Goal: Task Accomplishment & Management: Use online tool/utility

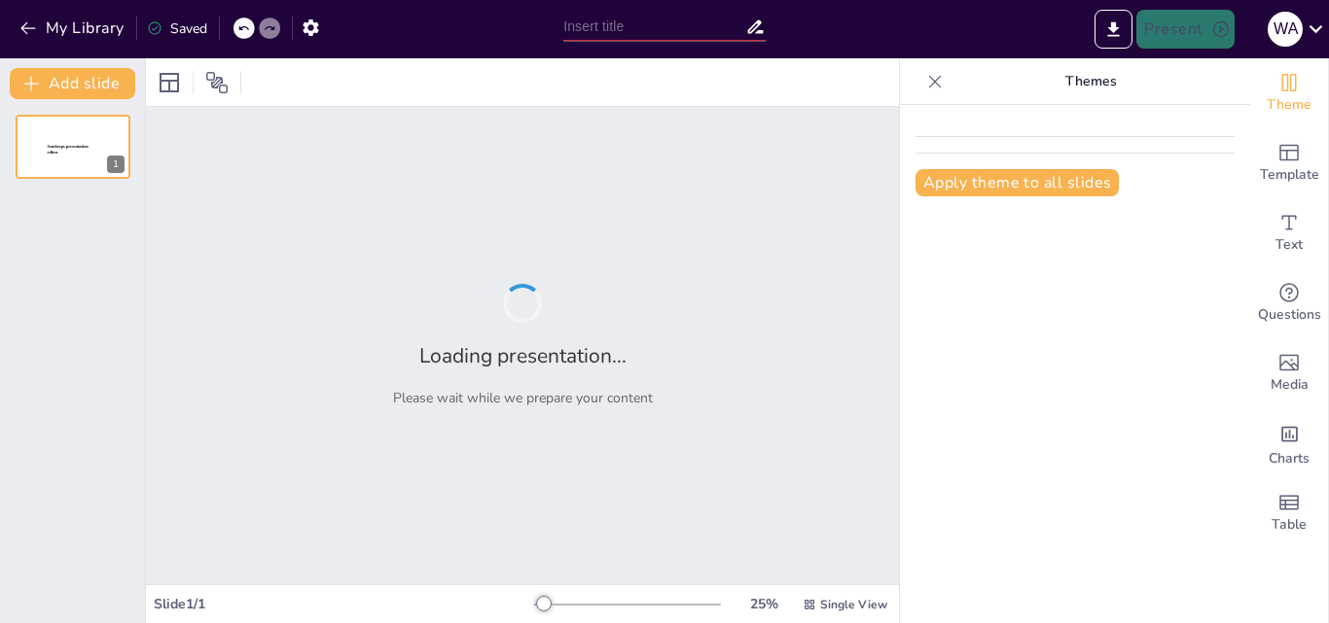
type input "Meningkatkan Keterampilan Komunikasi Efektif untuk Relawan BNN"
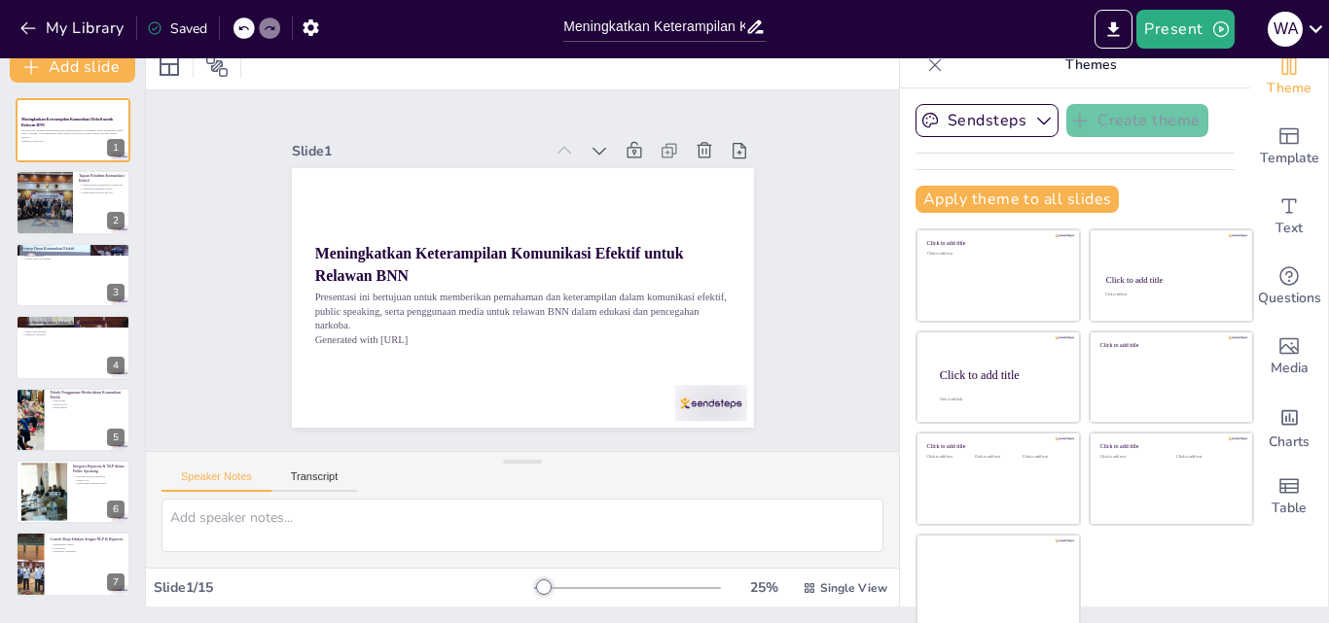
scroll to position [20, 0]
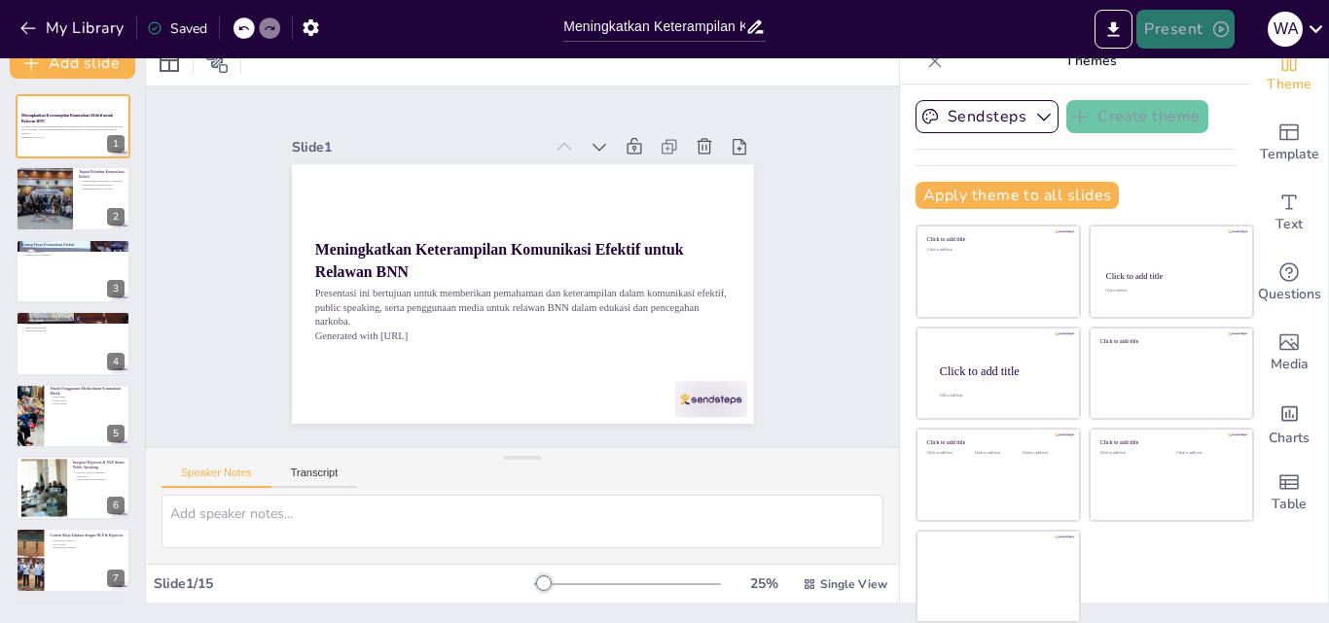
click at [1196, 28] on button "Present" at bounding box center [1184, 29] width 97 height 39
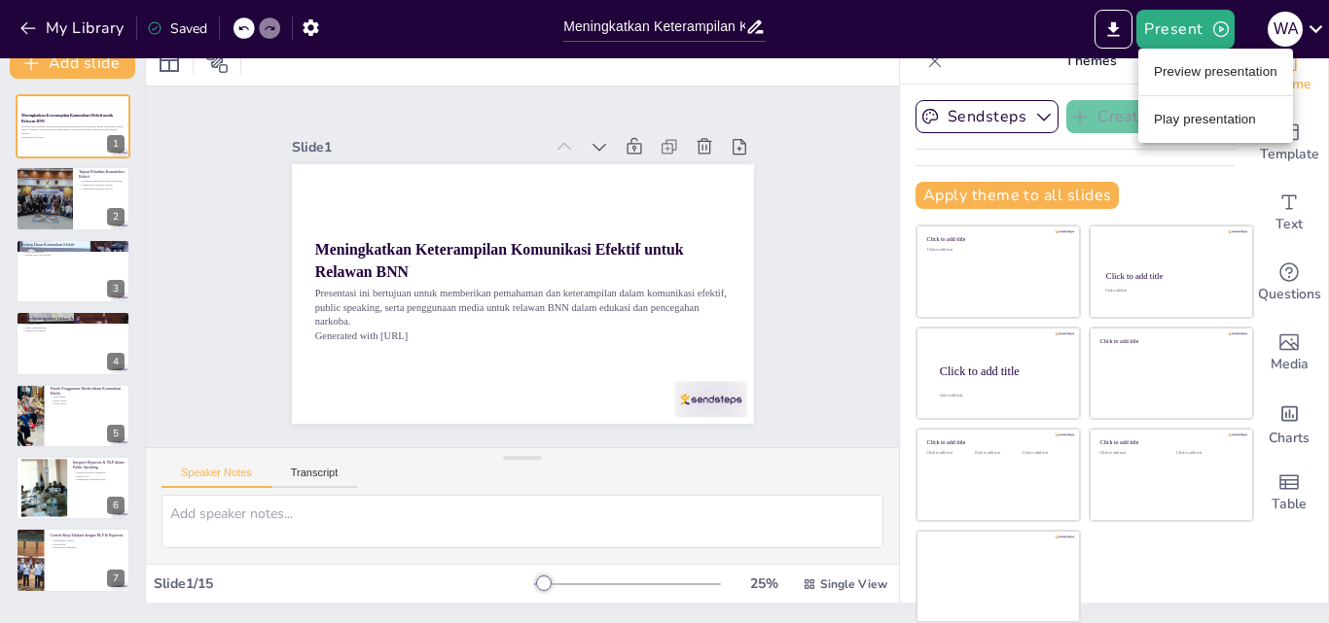
click at [1222, 82] on li "Preview presentation" at bounding box center [1215, 71] width 155 height 31
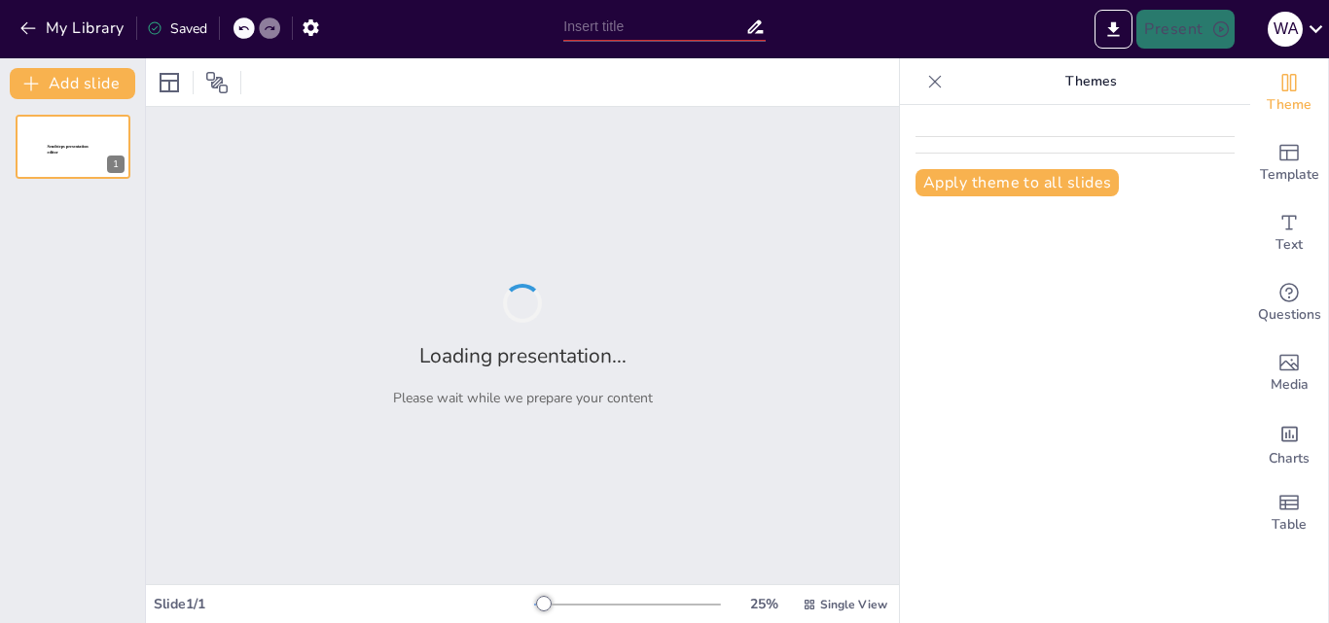
type input "Meningkatkan Keterampilan Komunikasi Efektif untuk Relawan BNN"
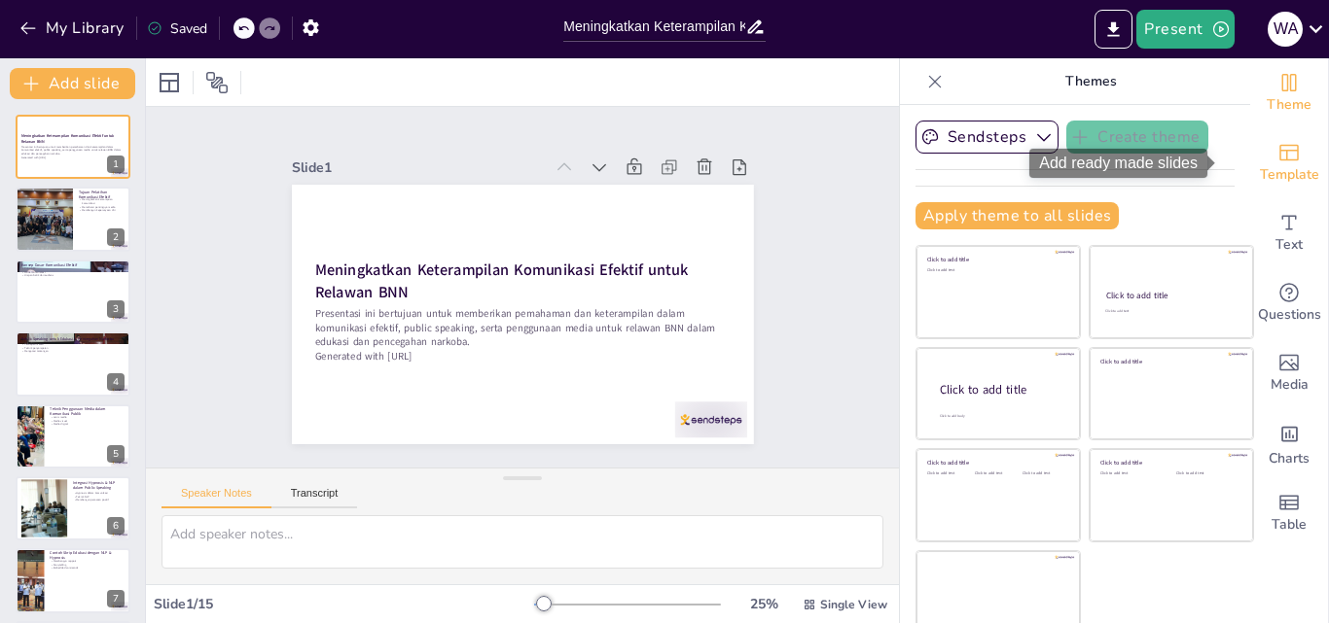
click at [1260, 168] on span "Template" at bounding box center [1289, 174] width 59 height 21
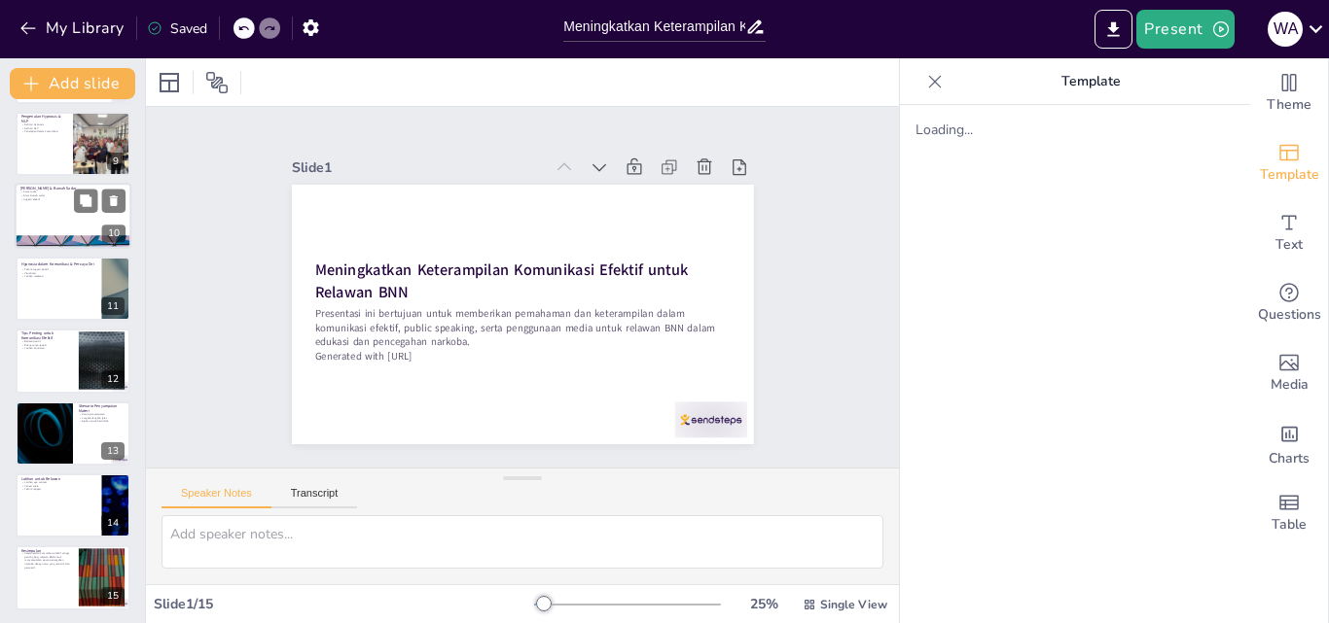
scroll to position [585, 0]
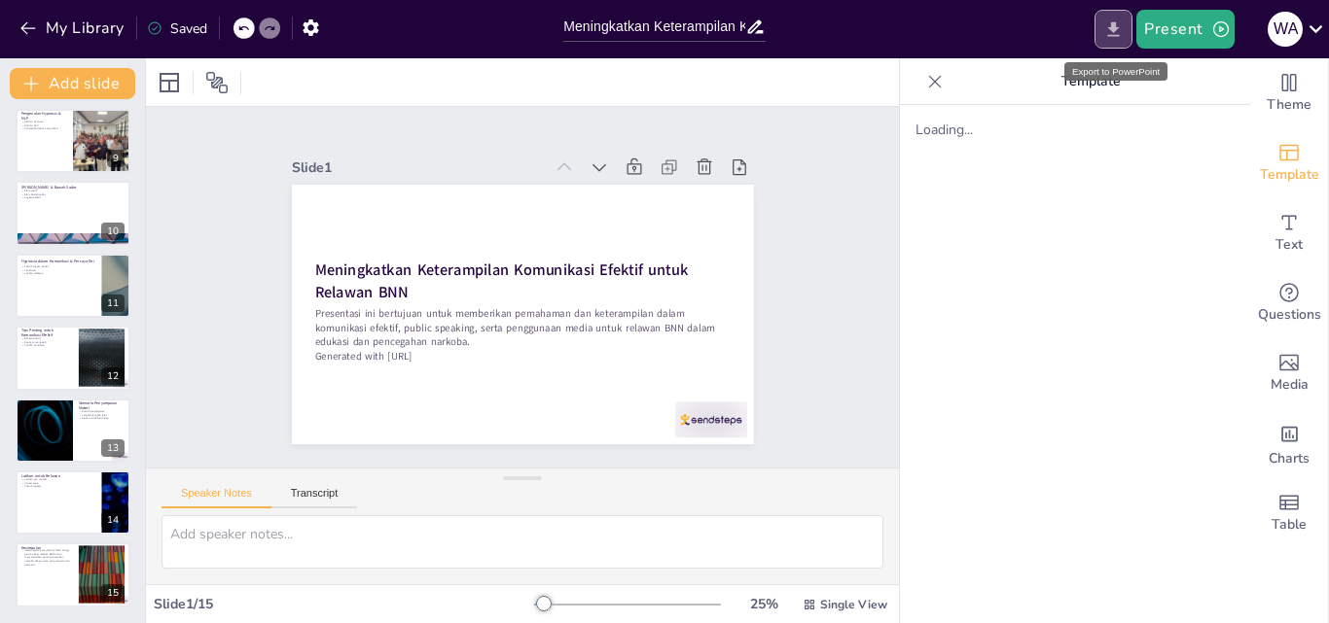
click at [1113, 21] on icon "Export to PowerPoint" at bounding box center [1113, 29] width 20 height 20
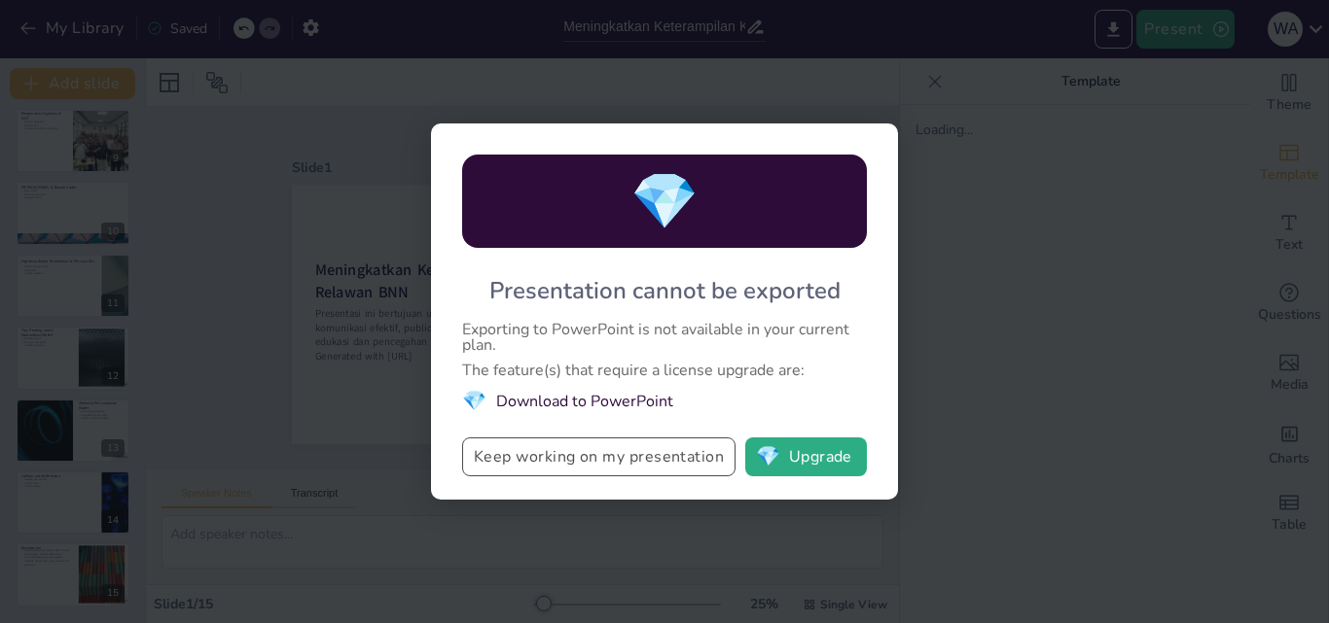
click at [609, 462] on button "Keep working on my presentation" at bounding box center [598, 457] width 273 height 39
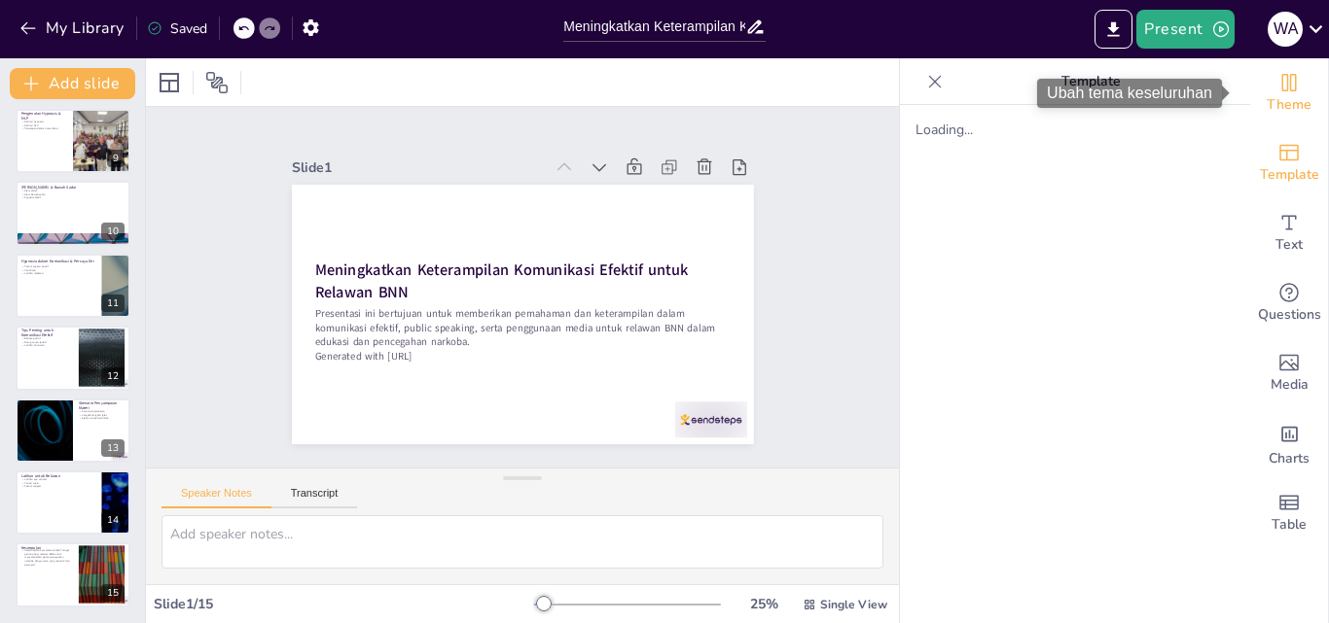
click at [1268, 95] on span "Theme" at bounding box center [1288, 104] width 45 height 21
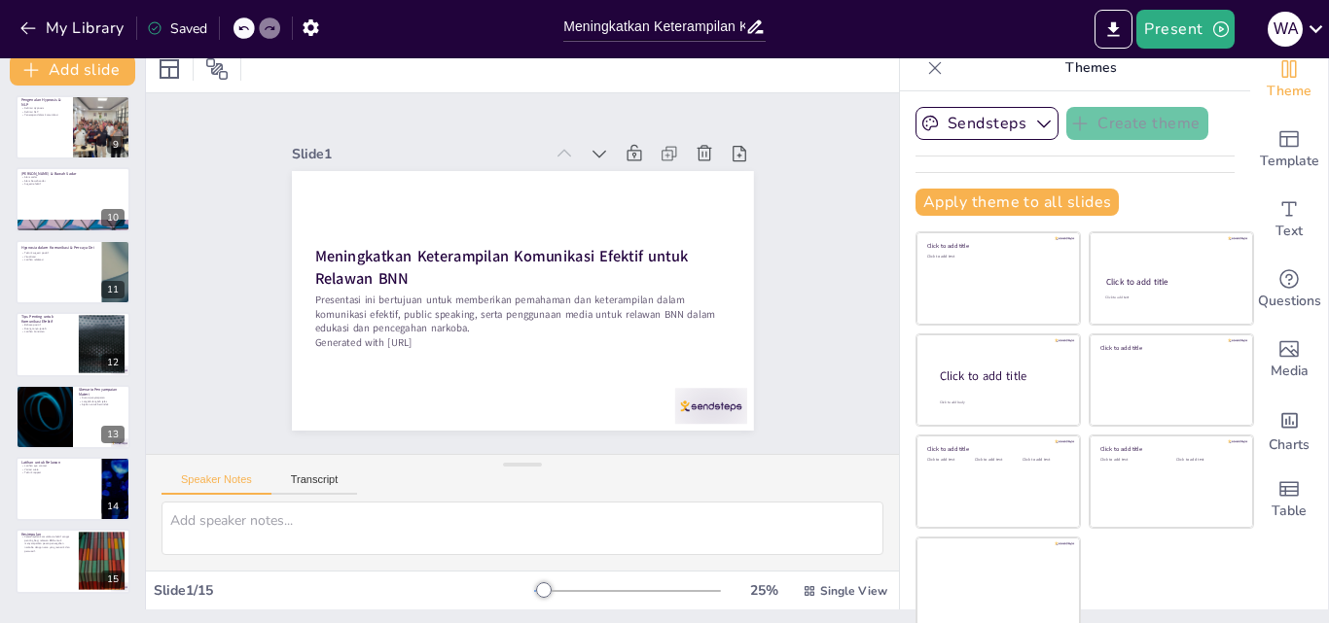
scroll to position [20, 0]
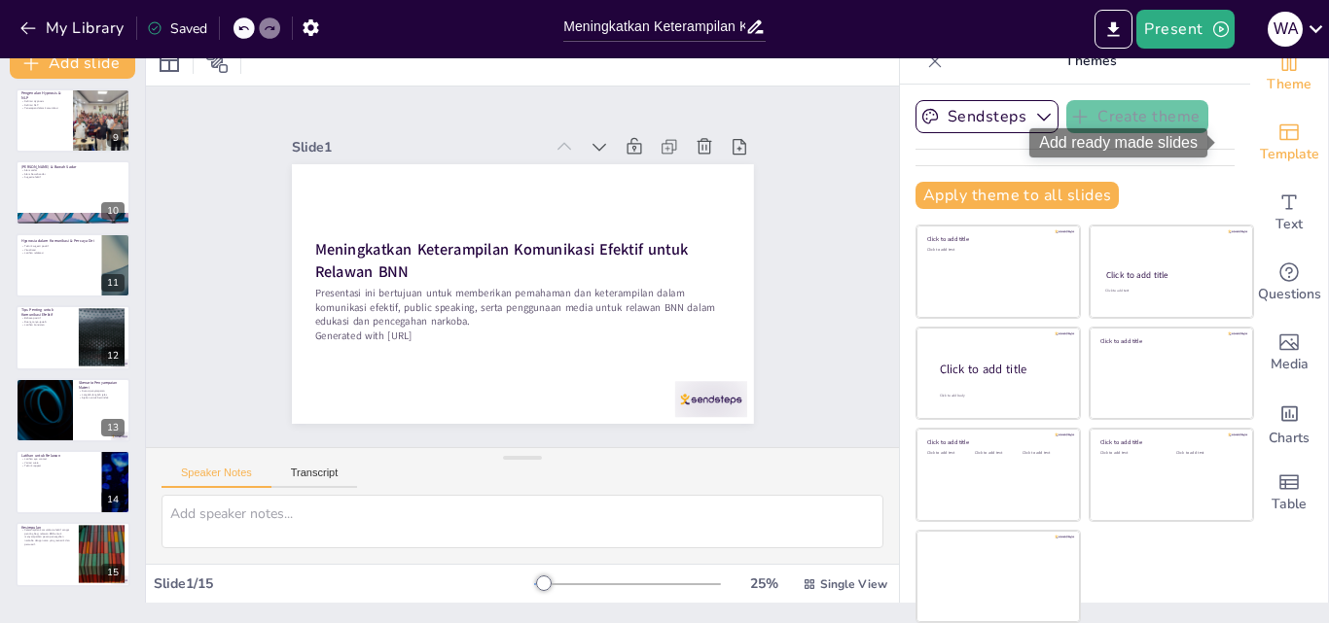
click at [1279, 139] on icon "Add ready made slides" at bounding box center [1288, 132] width 19 height 17
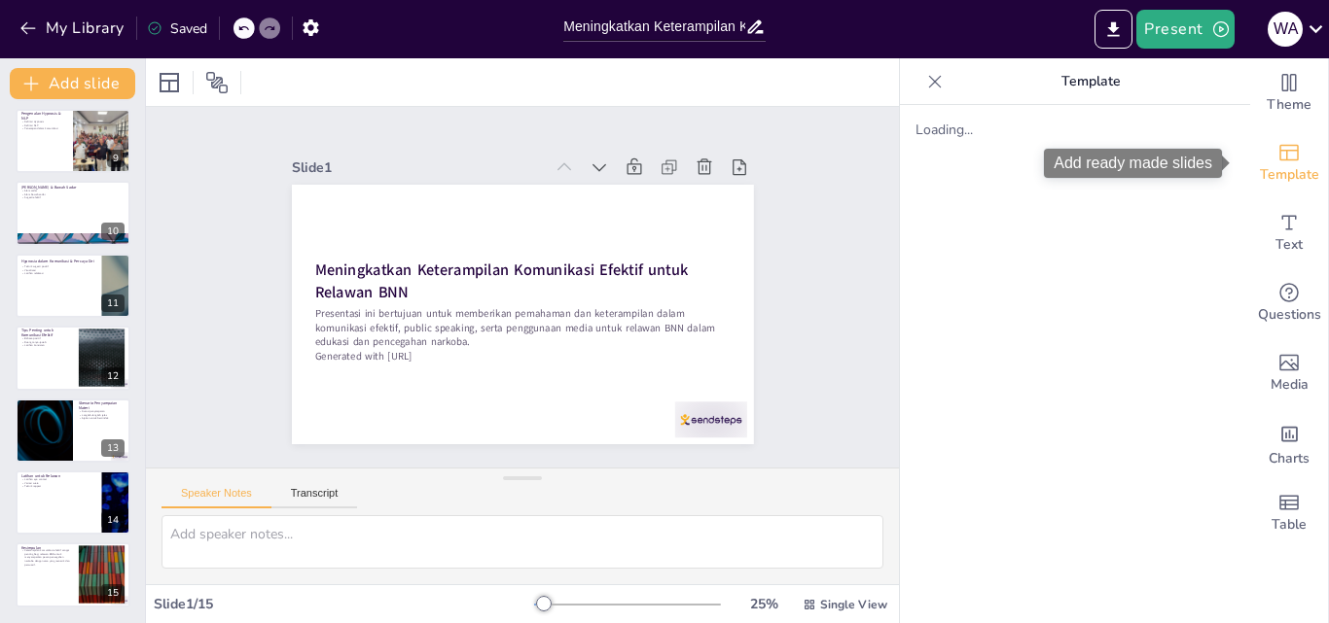
scroll to position [0, 0]
